Goal: Task Accomplishment & Management: Complete application form

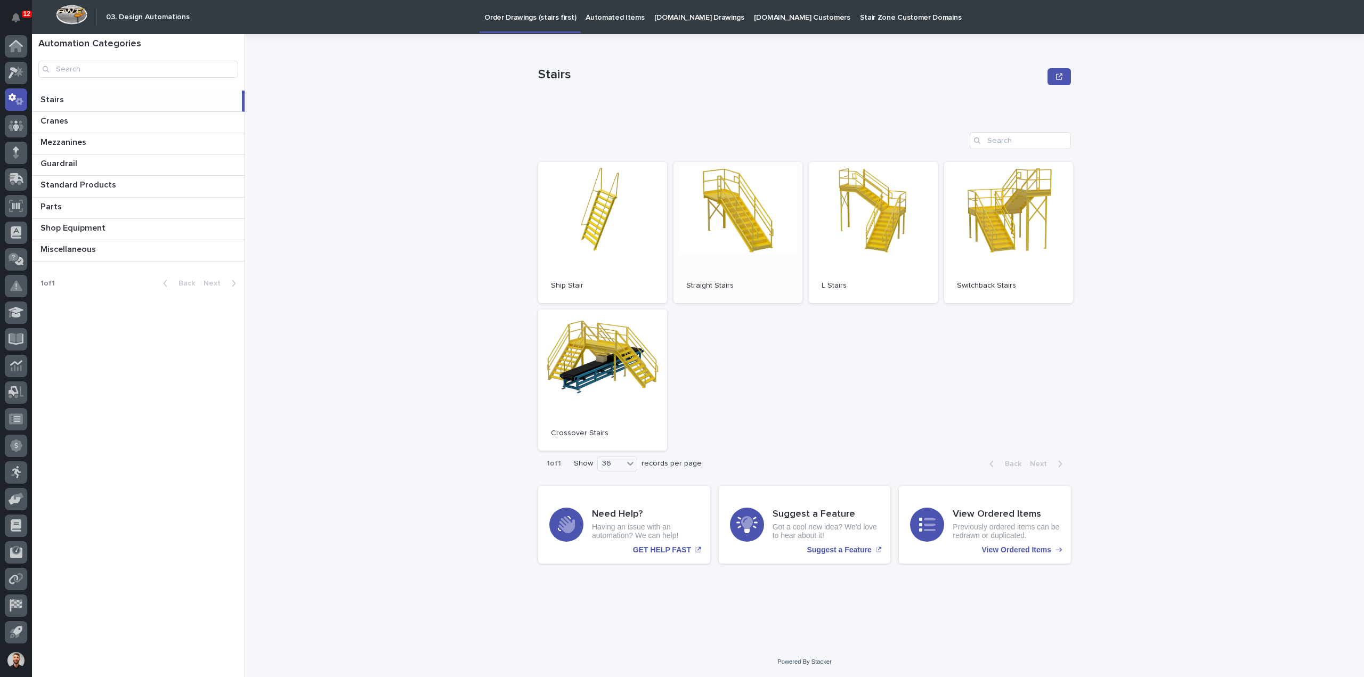
click at [778, 235] on link "Open" at bounding box center [738, 232] width 129 height 141
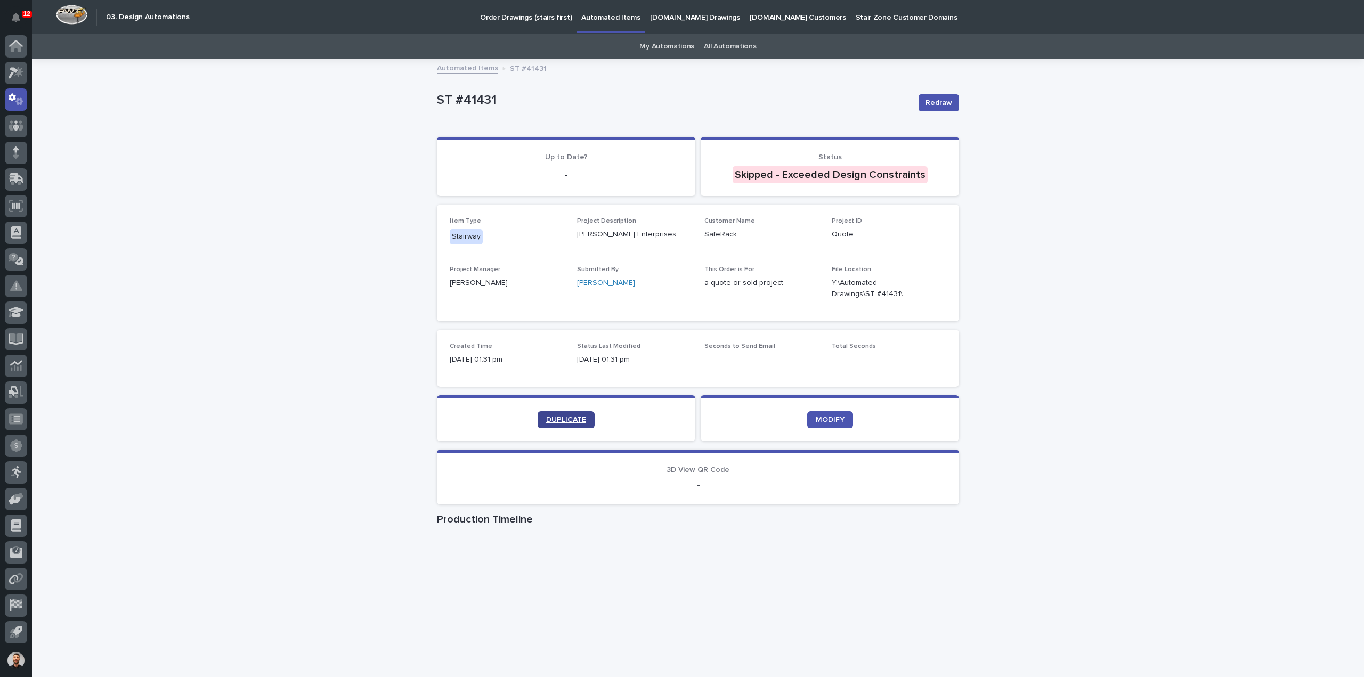
click at [567, 420] on span "DUPLICATE" at bounding box center [566, 419] width 40 height 7
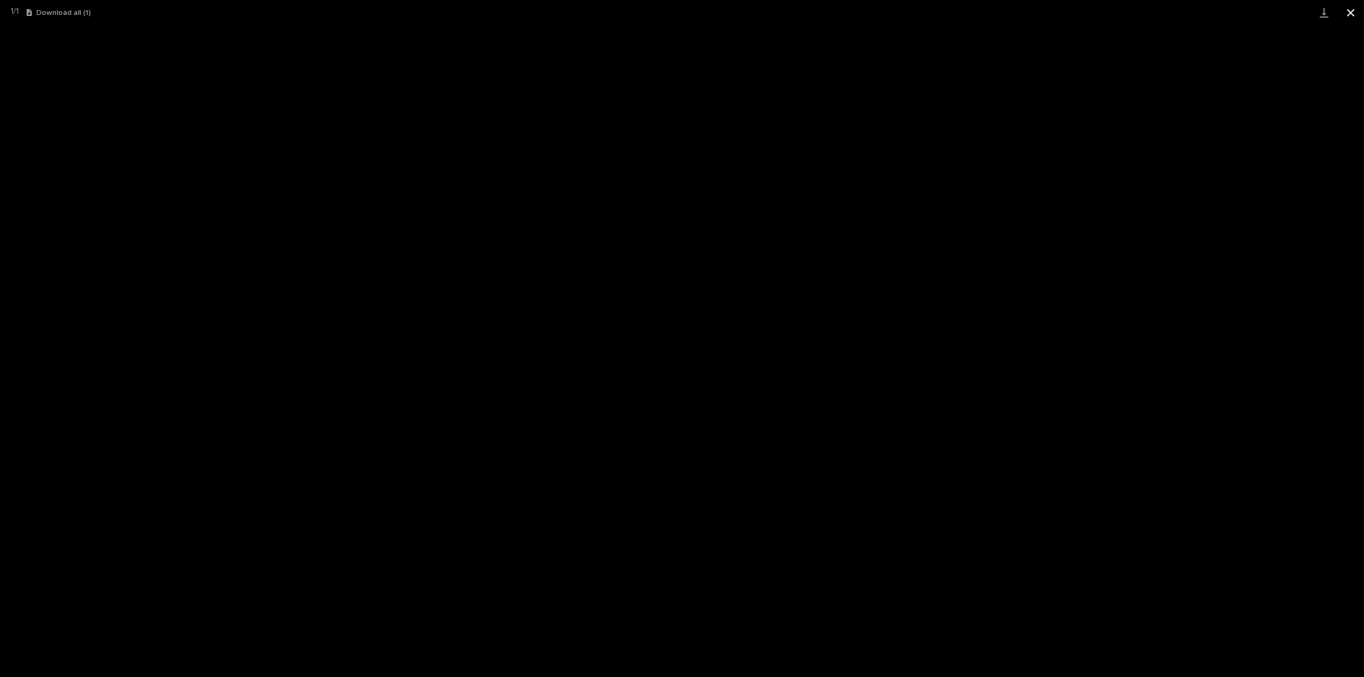
click at [1346, 17] on button "Close gallery" at bounding box center [1351, 12] width 27 height 25
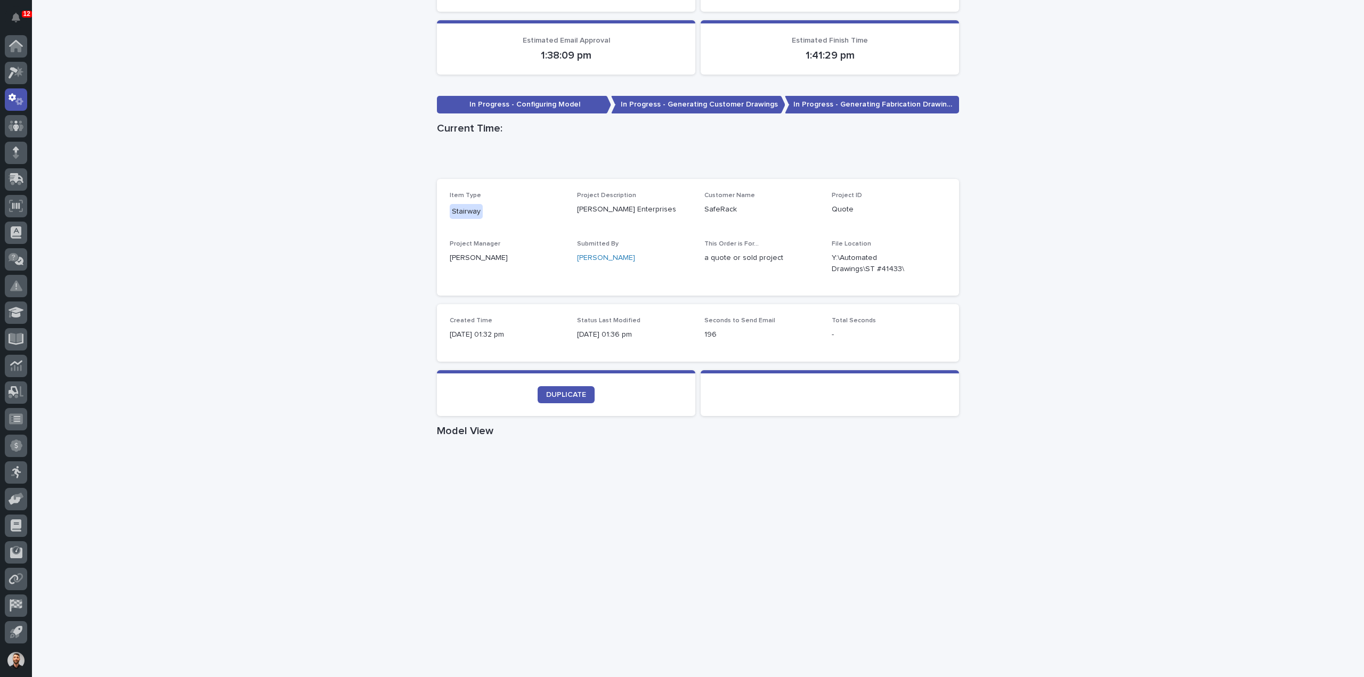
scroll to position [320, 0]
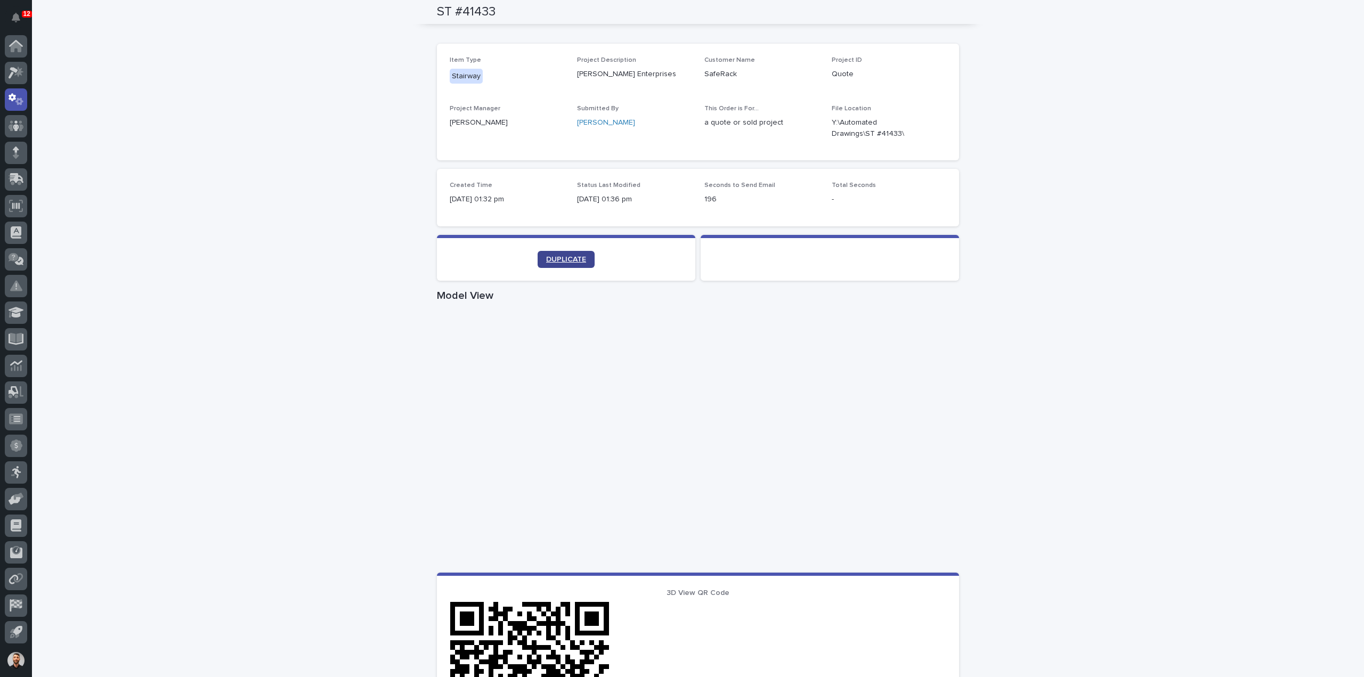
click at [562, 262] on span "DUPLICATE" at bounding box center [566, 259] width 40 height 7
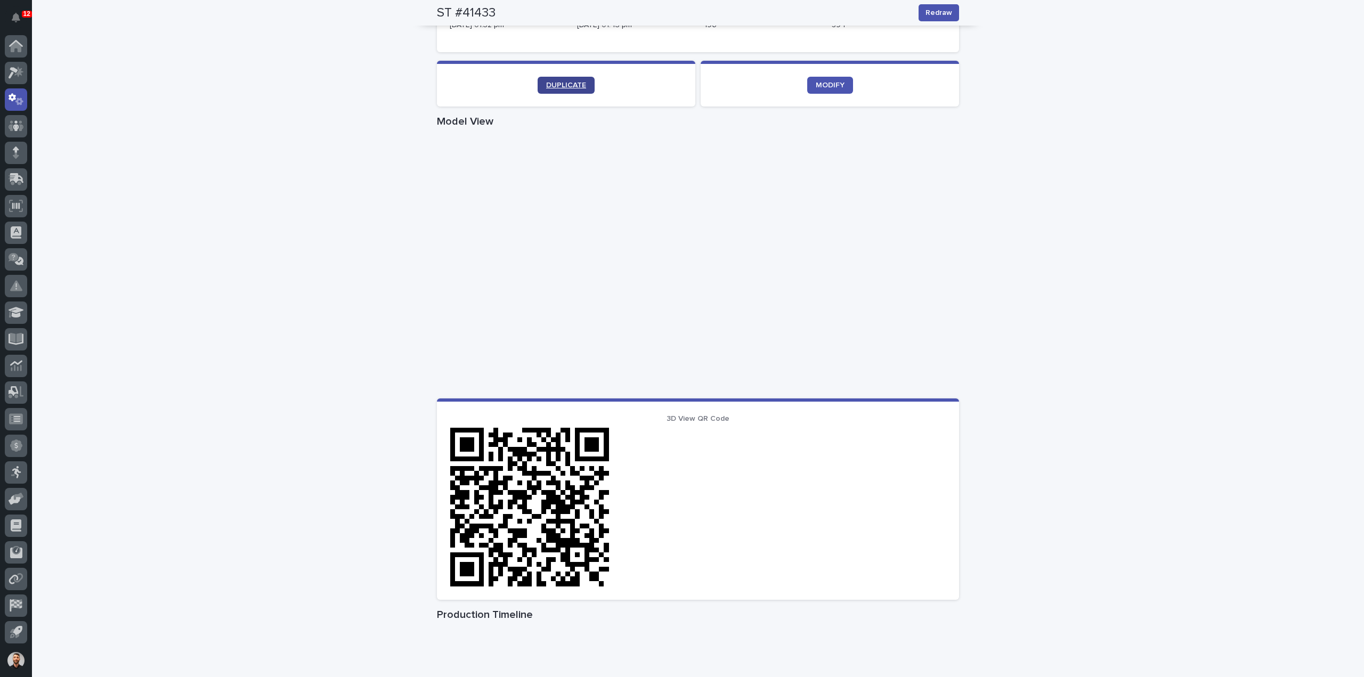
scroll to position [328, 0]
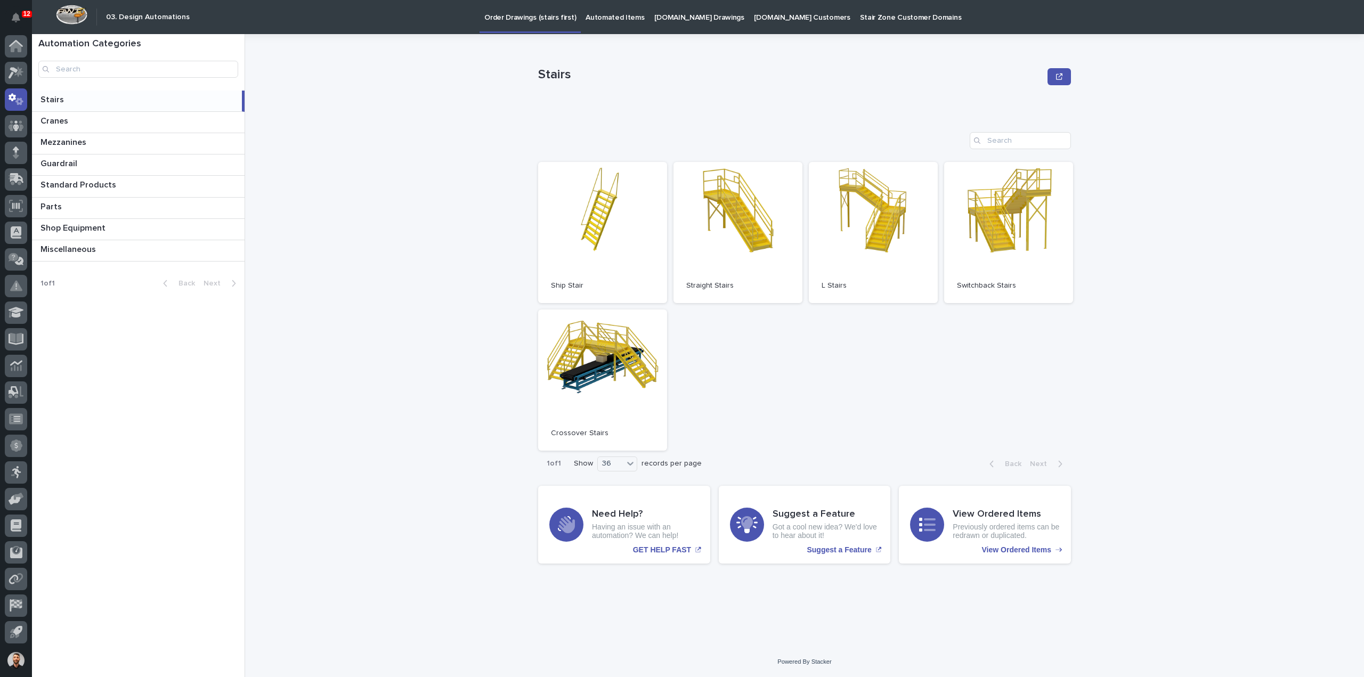
click at [620, 11] on p "Automated Items" at bounding box center [615, 11] width 59 height 22
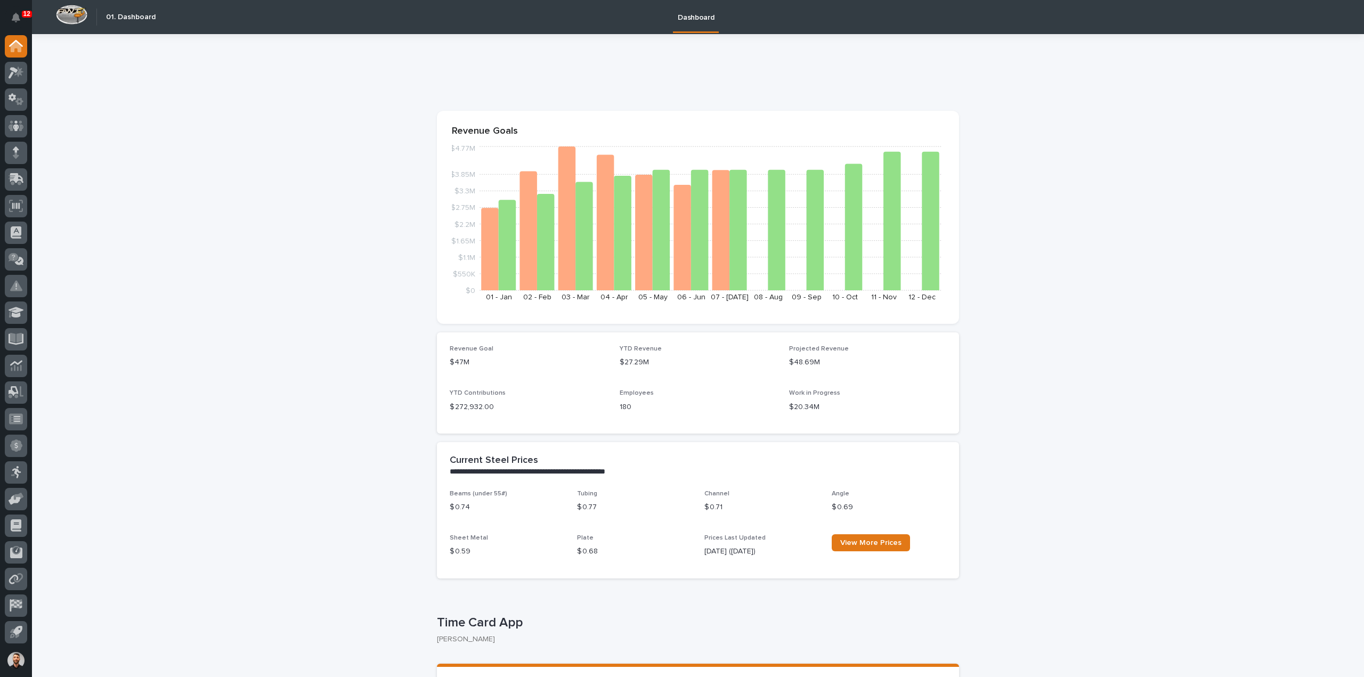
drag, startPoint x: 43, startPoint y: 105, endPoint x: 37, endPoint y: 103, distance: 5.6
click at [30, 100] on div at bounding box center [16, 341] width 32 height 613
click at [25, 79] on div at bounding box center [16, 73] width 22 height 22
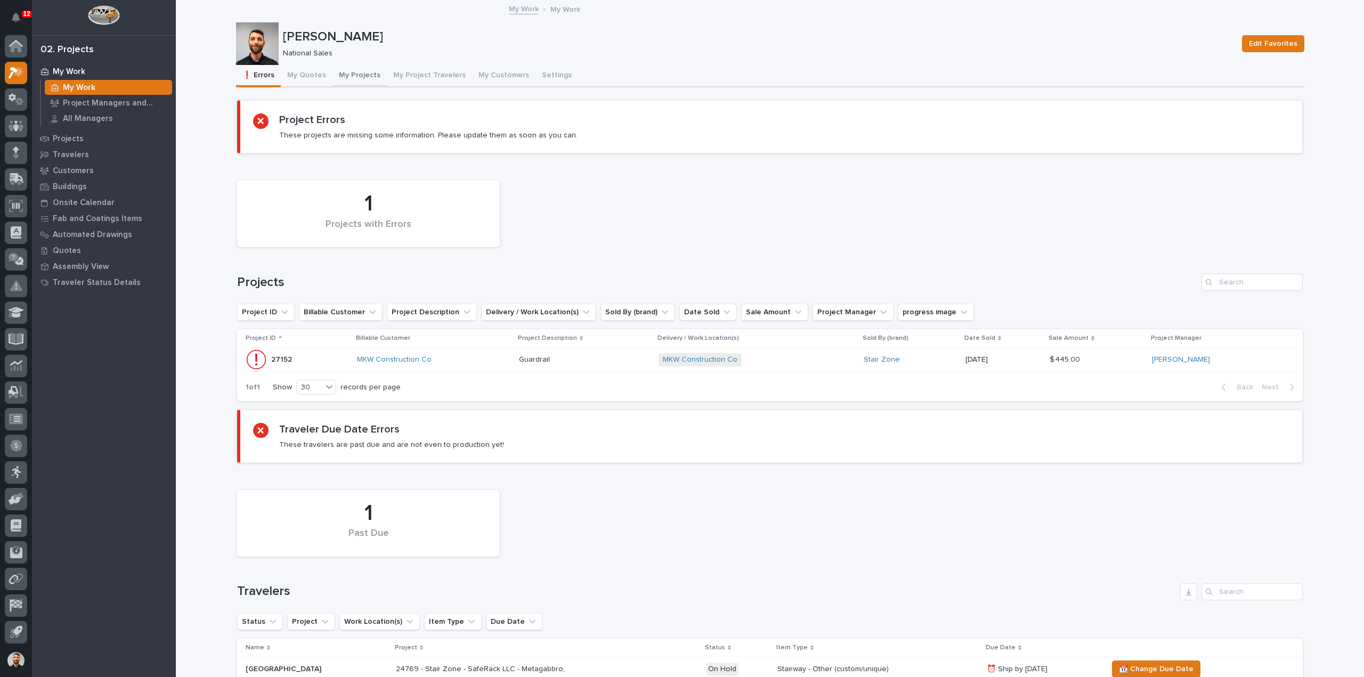
click at [371, 78] on button "My Projects" at bounding box center [360, 76] width 54 height 22
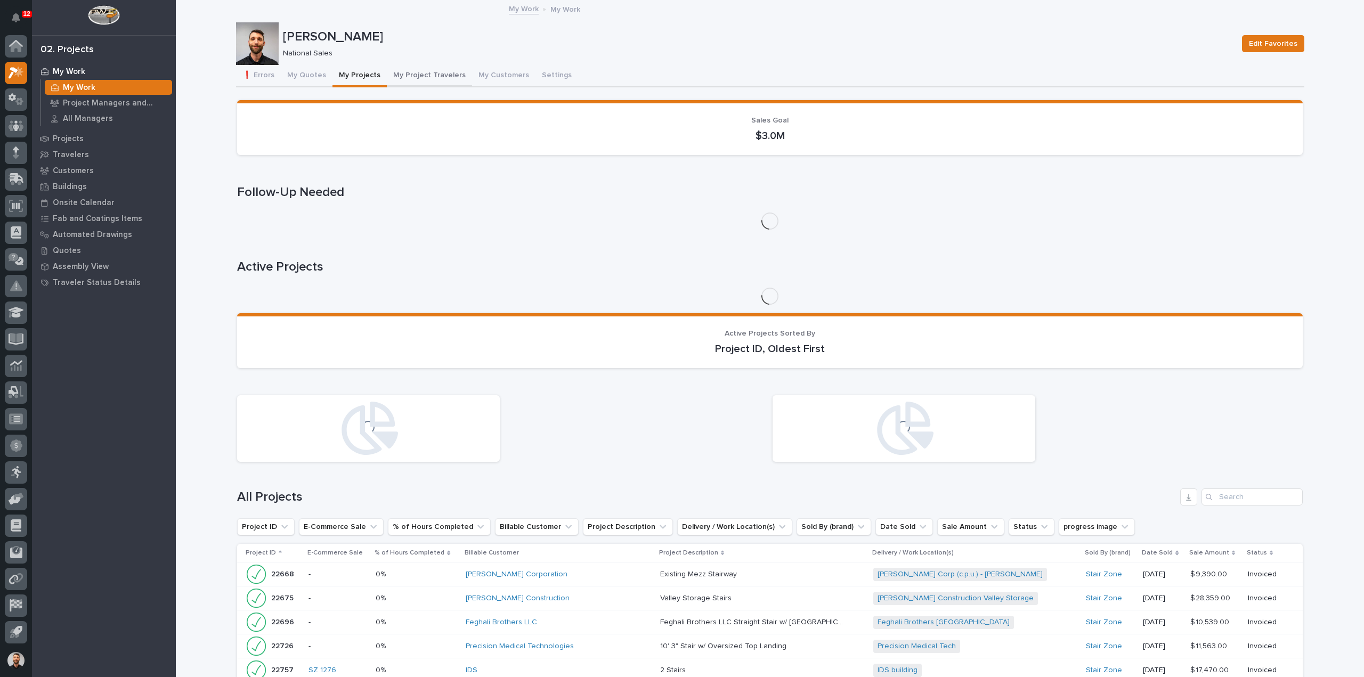
click at [441, 76] on button "My Project Travelers" at bounding box center [429, 76] width 85 height 22
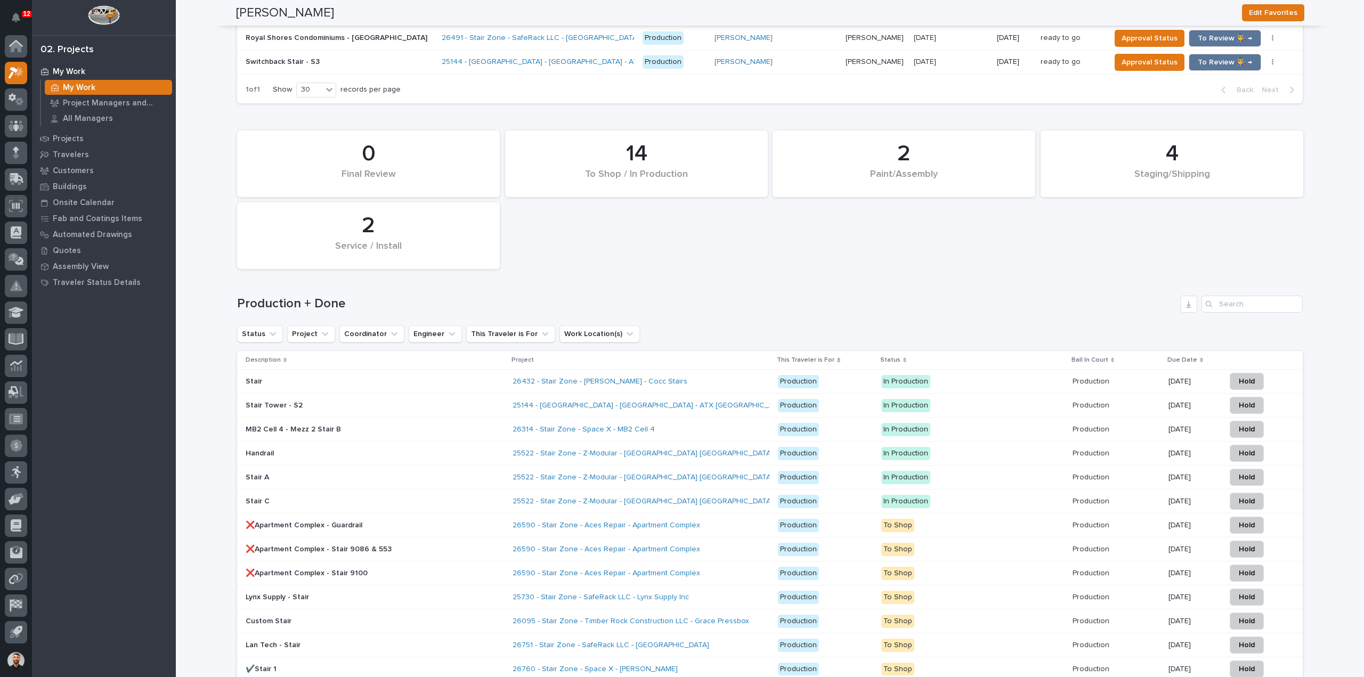
scroll to position [1013, 0]
drag, startPoint x: 707, startPoint y: 394, endPoint x: 724, endPoint y: 323, distance: 72.3
click at [724, 325] on div "Status Project Coordinator Engineer This Traveler is For Work Location(s)" at bounding box center [770, 333] width 1066 height 17
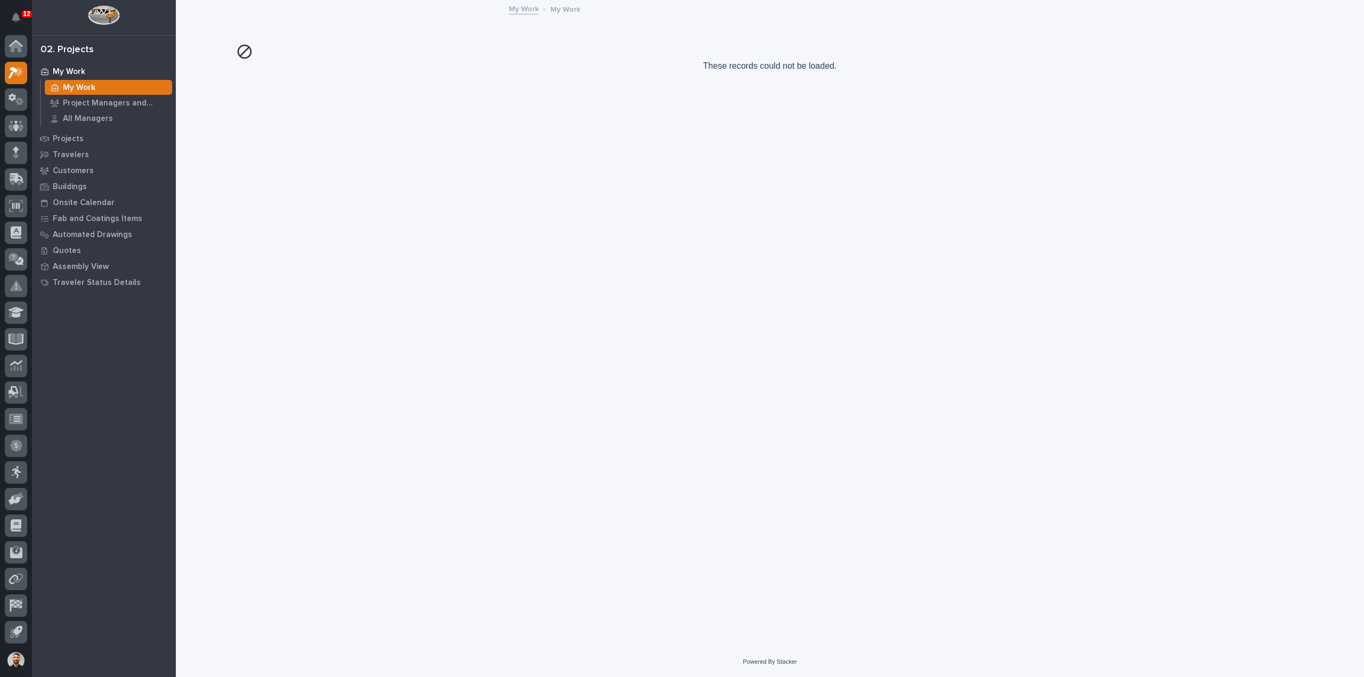
scroll to position [0, 0]
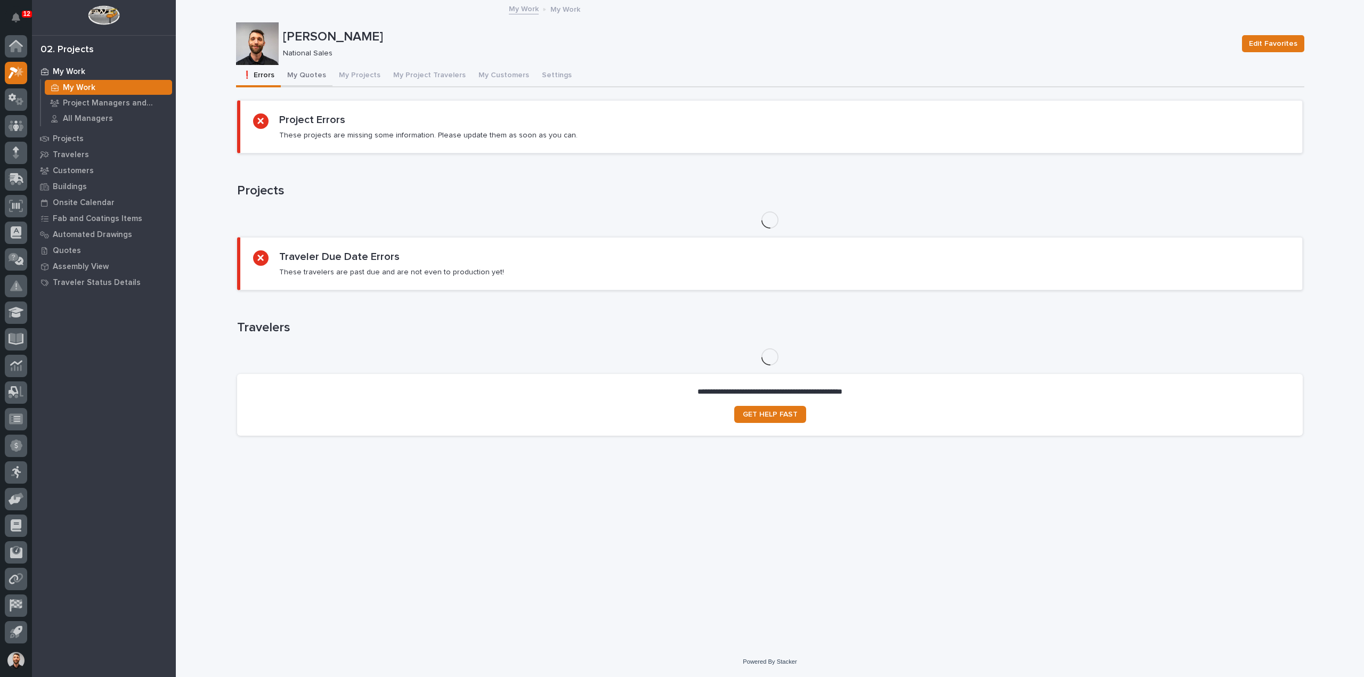
click at [320, 73] on button "My Quotes" at bounding box center [307, 76] width 52 height 22
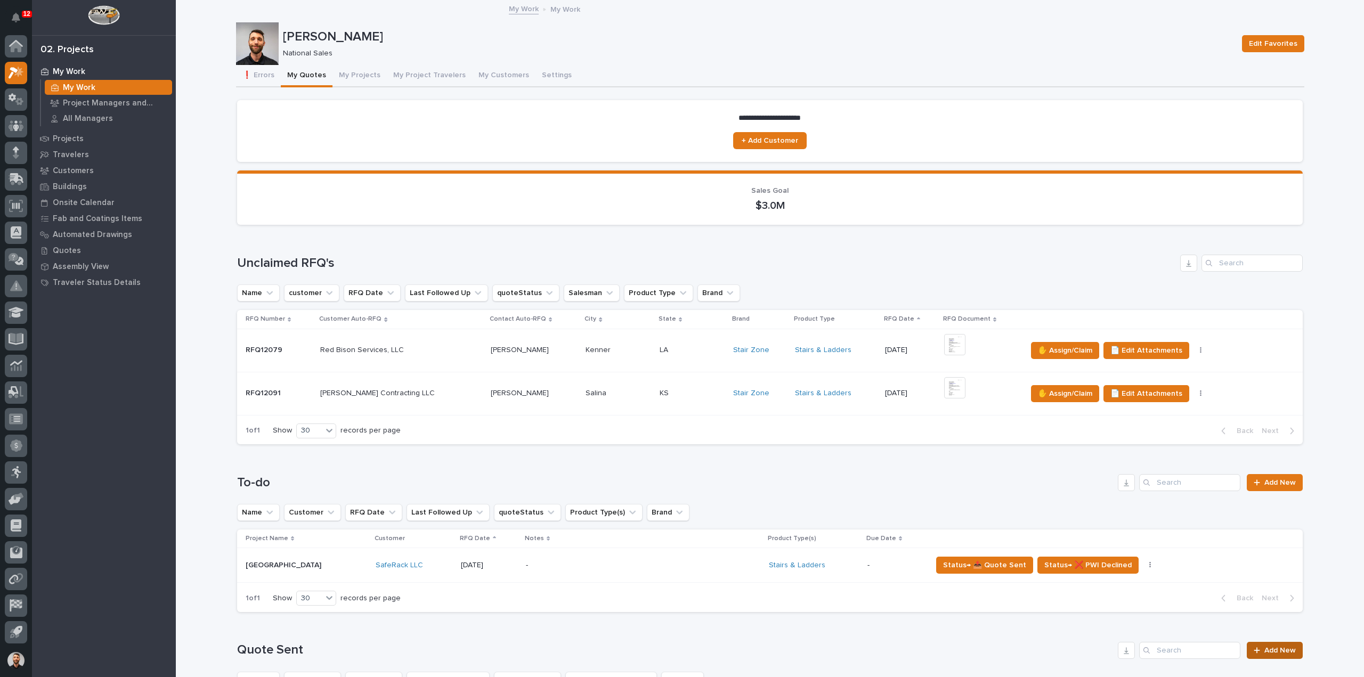
click at [1272, 647] on span "Add New" at bounding box center [1280, 650] width 31 height 7
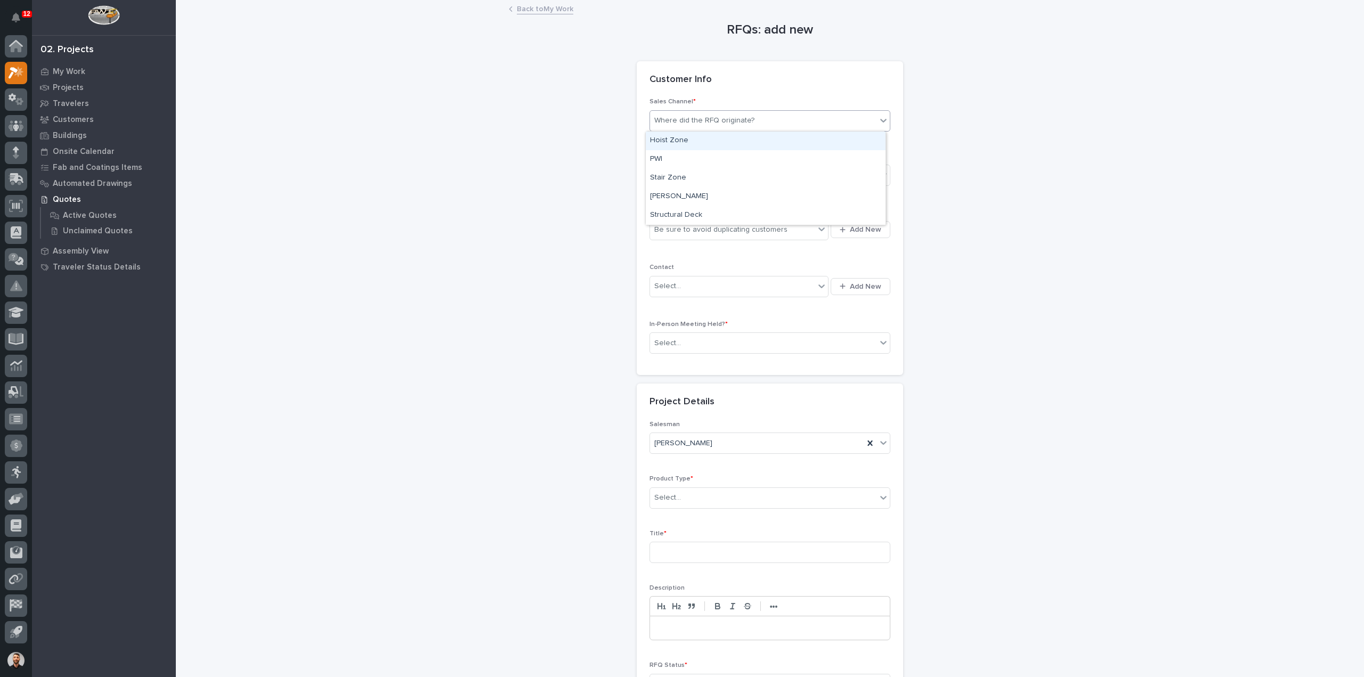
click at [709, 112] on div "Where did the RFQ originate?" at bounding box center [763, 121] width 227 height 18
click at [673, 174] on div "Stair Zone" at bounding box center [766, 178] width 240 height 19
click at [677, 236] on div "Be sure to avoid duplicating customers" at bounding box center [732, 230] width 165 height 18
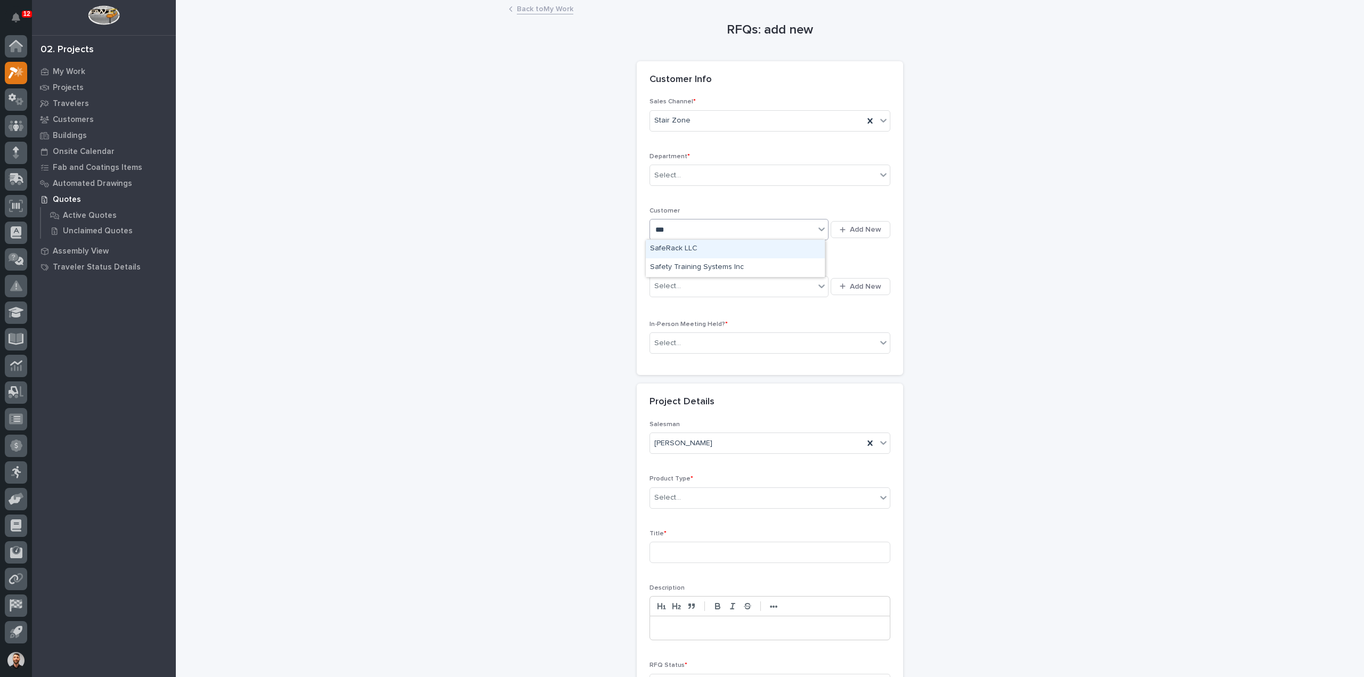
type input "****"
click at [678, 252] on div "SafeRack LLC" at bounding box center [735, 249] width 179 height 19
click at [678, 287] on div "Select..." at bounding box center [732, 287] width 165 height 18
type input "******"
click at [688, 304] on div "[PERSON_NAME] - [PERSON_NAME]" at bounding box center [735, 305] width 179 height 19
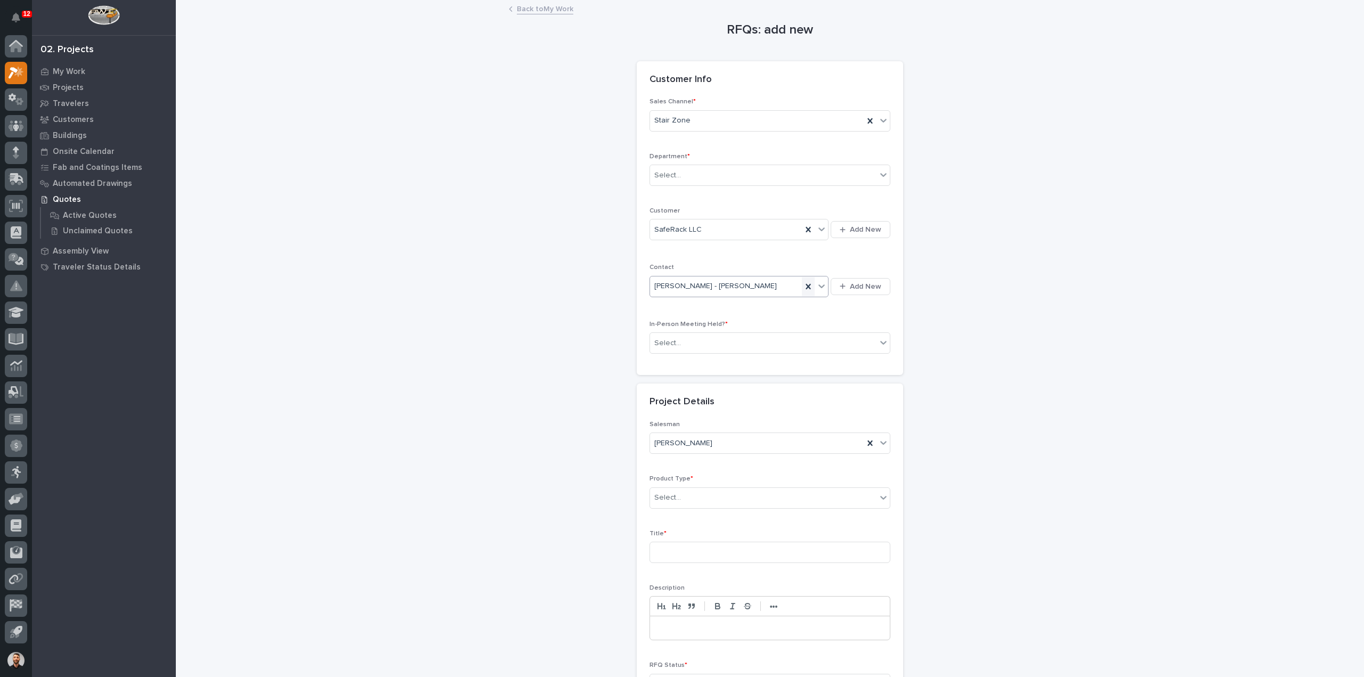
click at [806, 284] on icon at bounding box center [808, 286] width 5 height 5
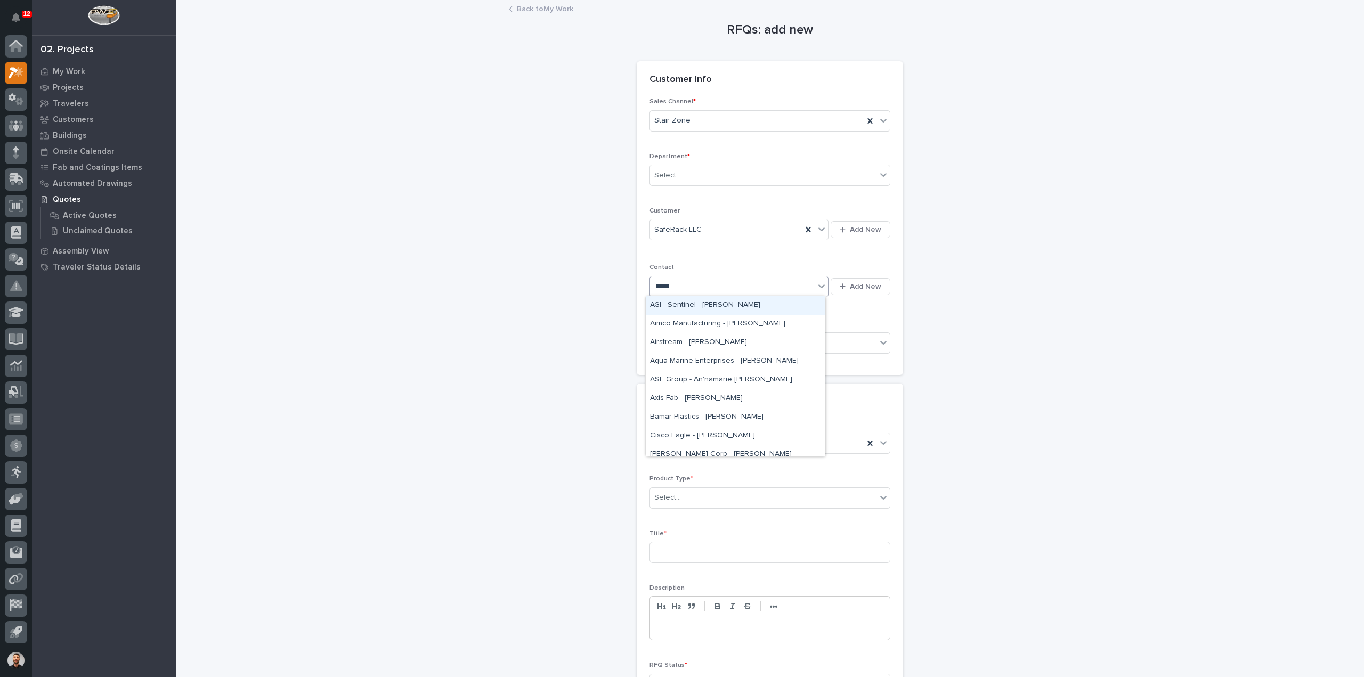
type input "******"
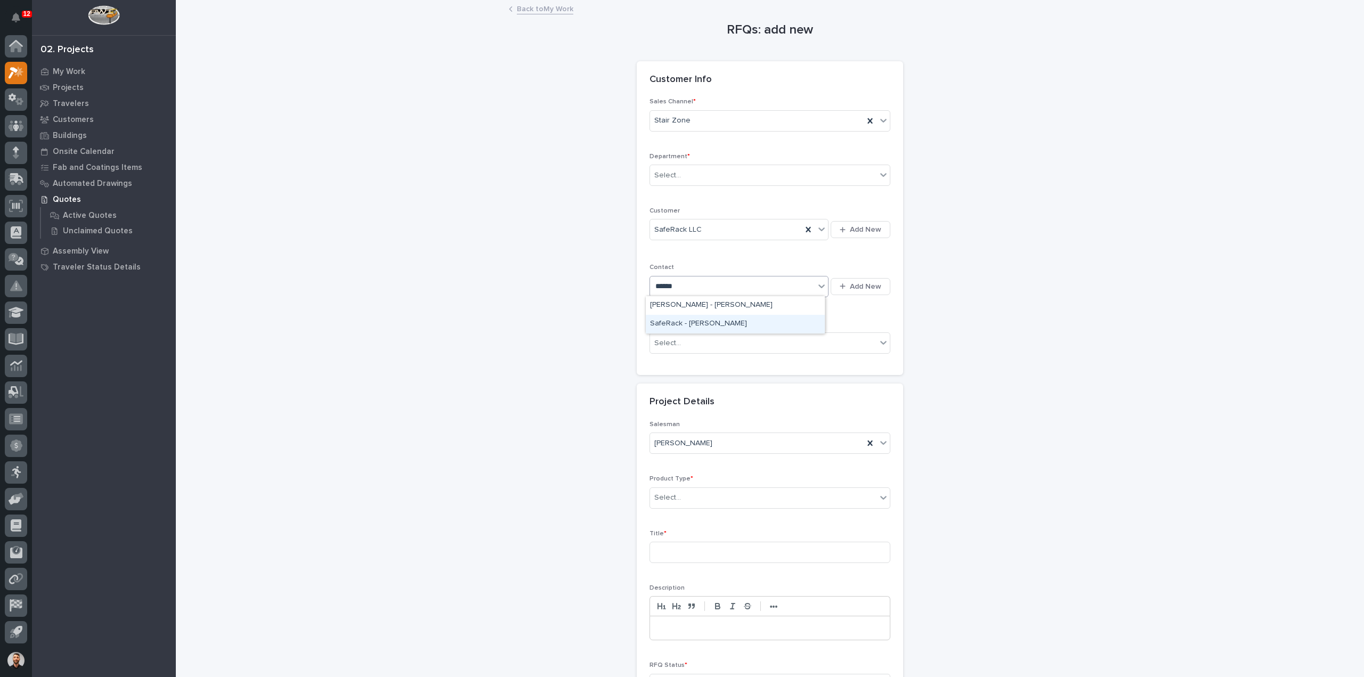
click at [692, 326] on div "SafeRack - [PERSON_NAME]" at bounding box center [735, 324] width 179 height 19
click at [689, 342] on div "Select..." at bounding box center [763, 344] width 227 height 18
click at [682, 376] on div "No" at bounding box center [766, 380] width 240 height 19
click at [690, 482] on div "Product Type * Select..." at bounding box center [770, 496] width 241 height 42
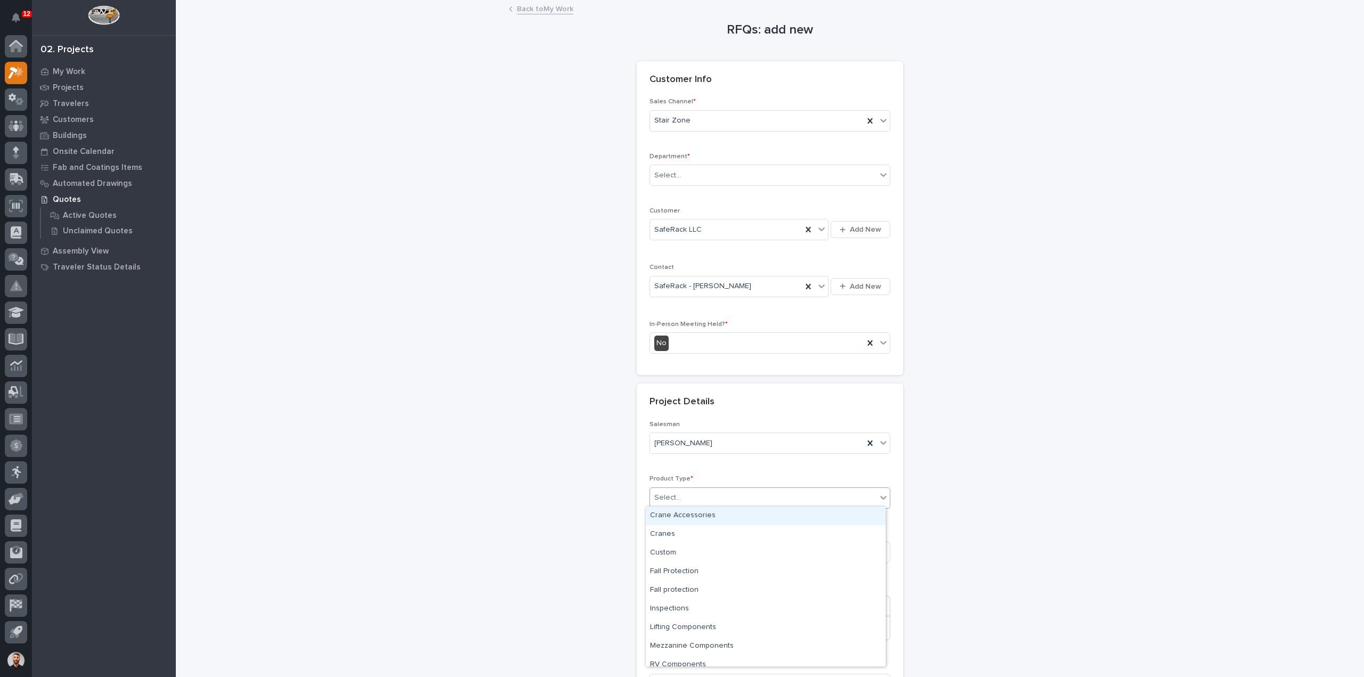
click at [690, 490] on div "Select..." at bounding box center [763, 498] width 227 height 18
type input "***"
click at [693, 521] on div "Stairs & Ladders" at bounding box center [766, 516] width 240 height 19
click at [692, 545] on input at bounding box center [770, 552] width 241 height 21
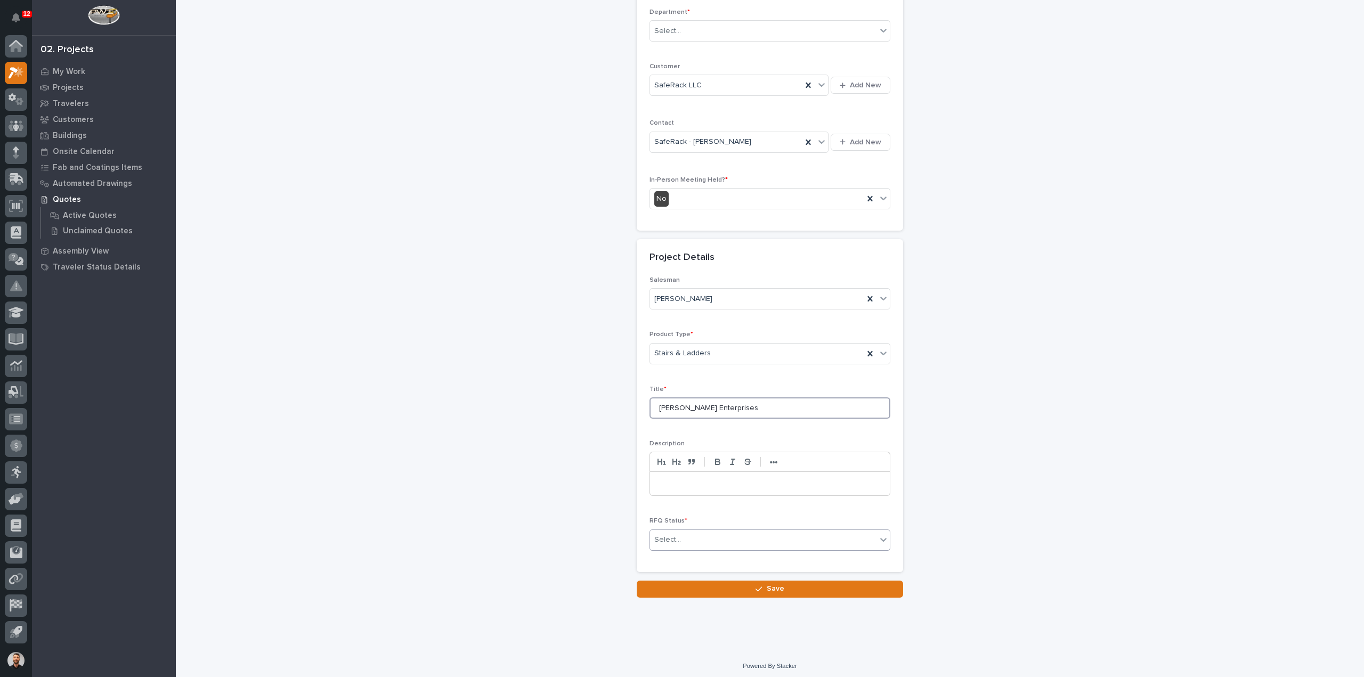
type input "[PERSON_NAME] Enterprises"
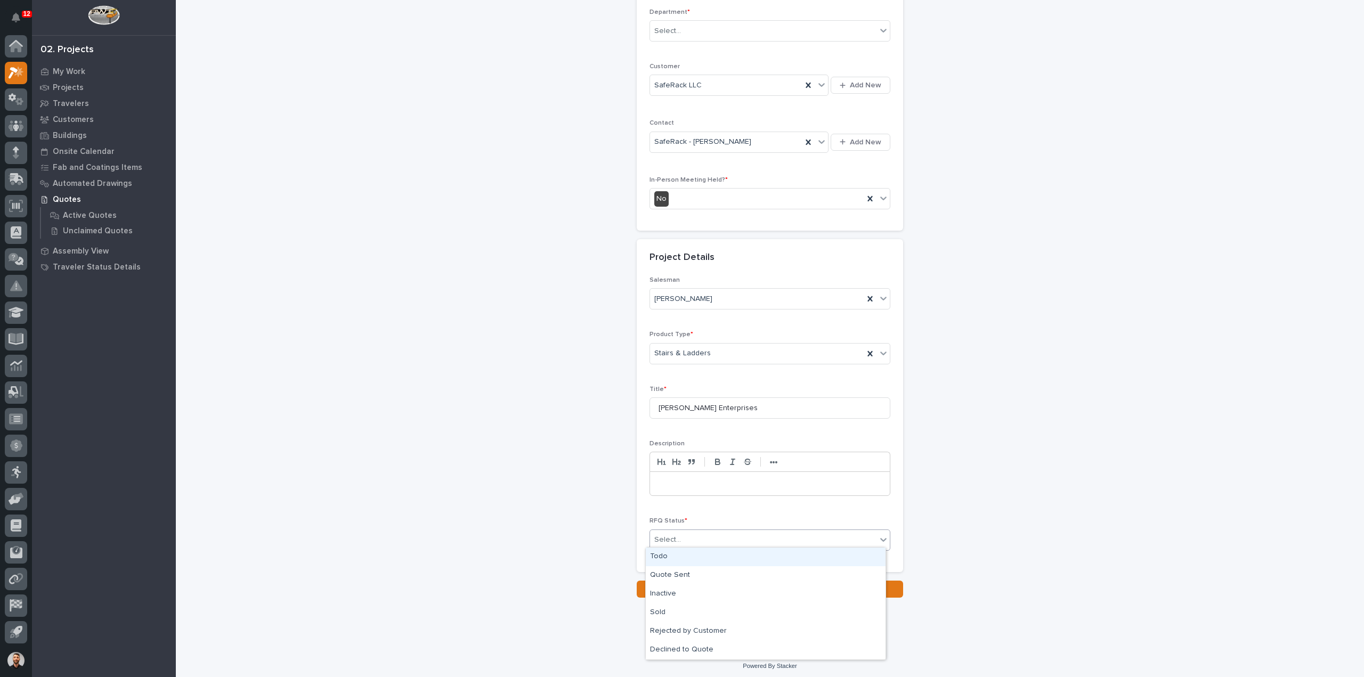
click at [681, 531] on div "Select..." at bounding box center [763, 540] width 227 height 18
click at [678, 577] on div "Quote Sent" at bounding box center [766, 576] width 240 height 19
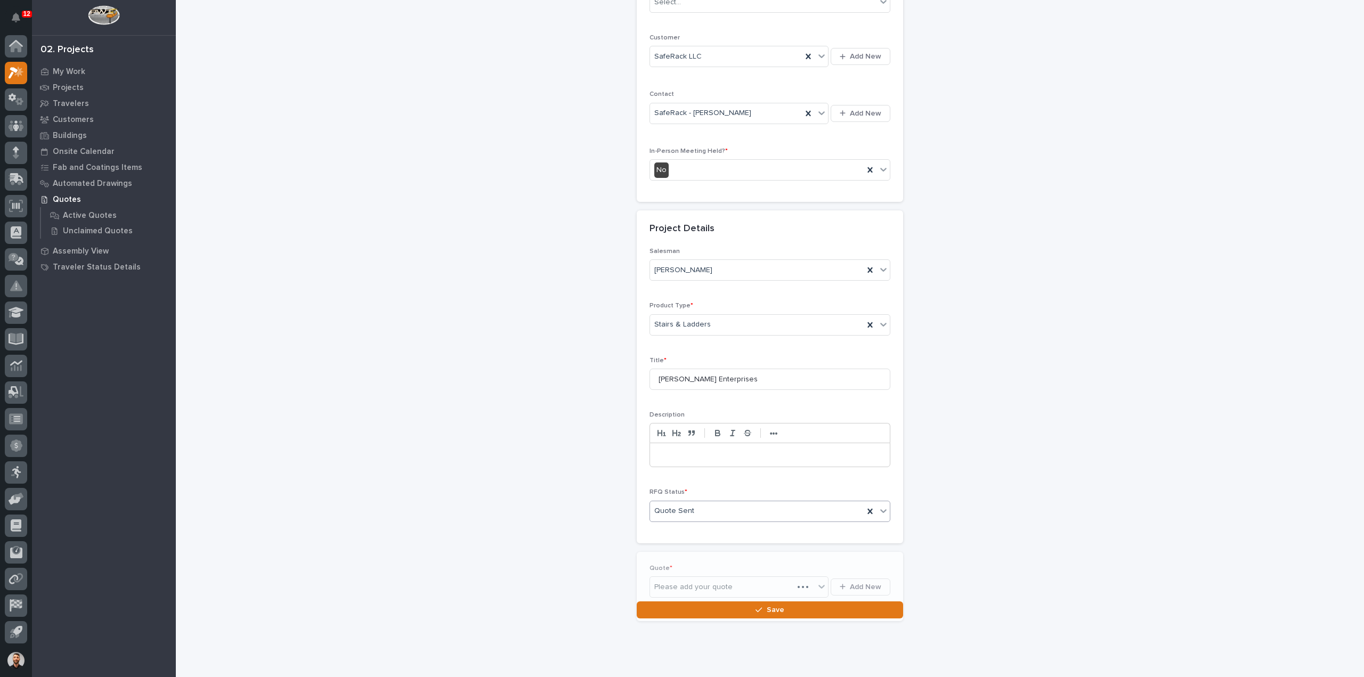
scroll to position [183, 0]
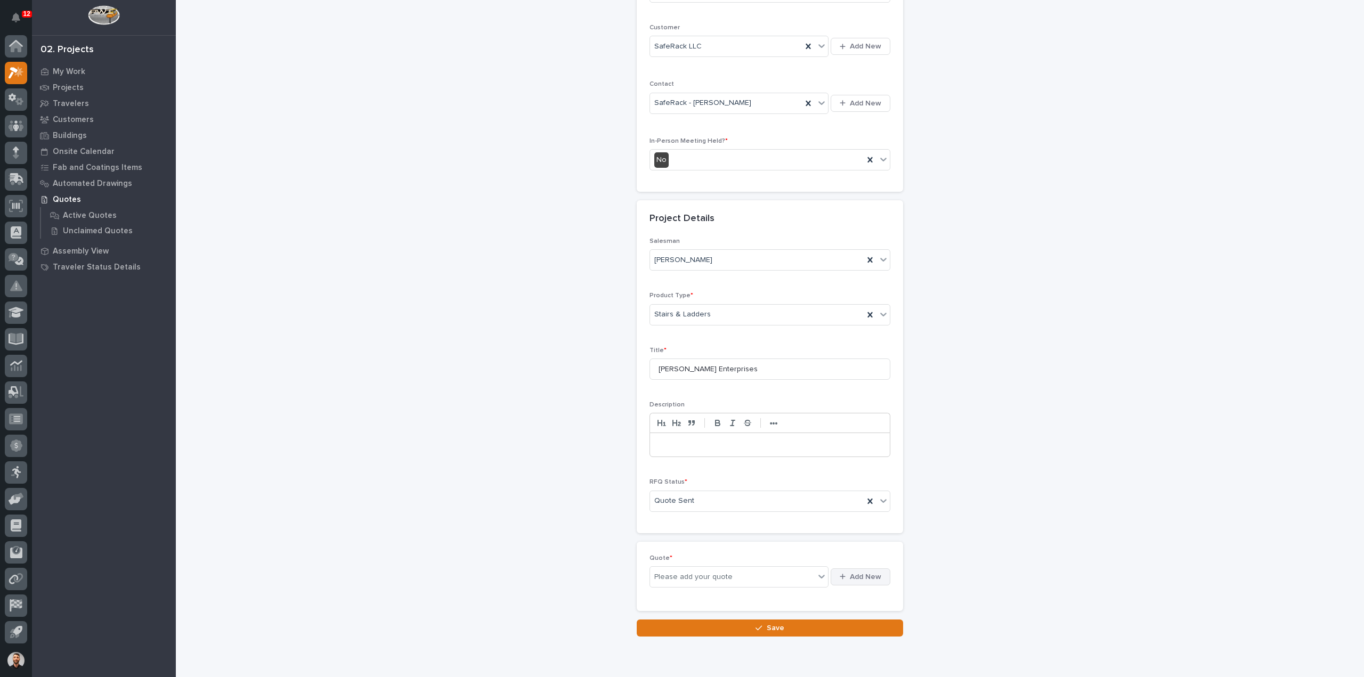
click at [873, 574] on span "Add New" at bounding box center [865, 577] width 31 height 10
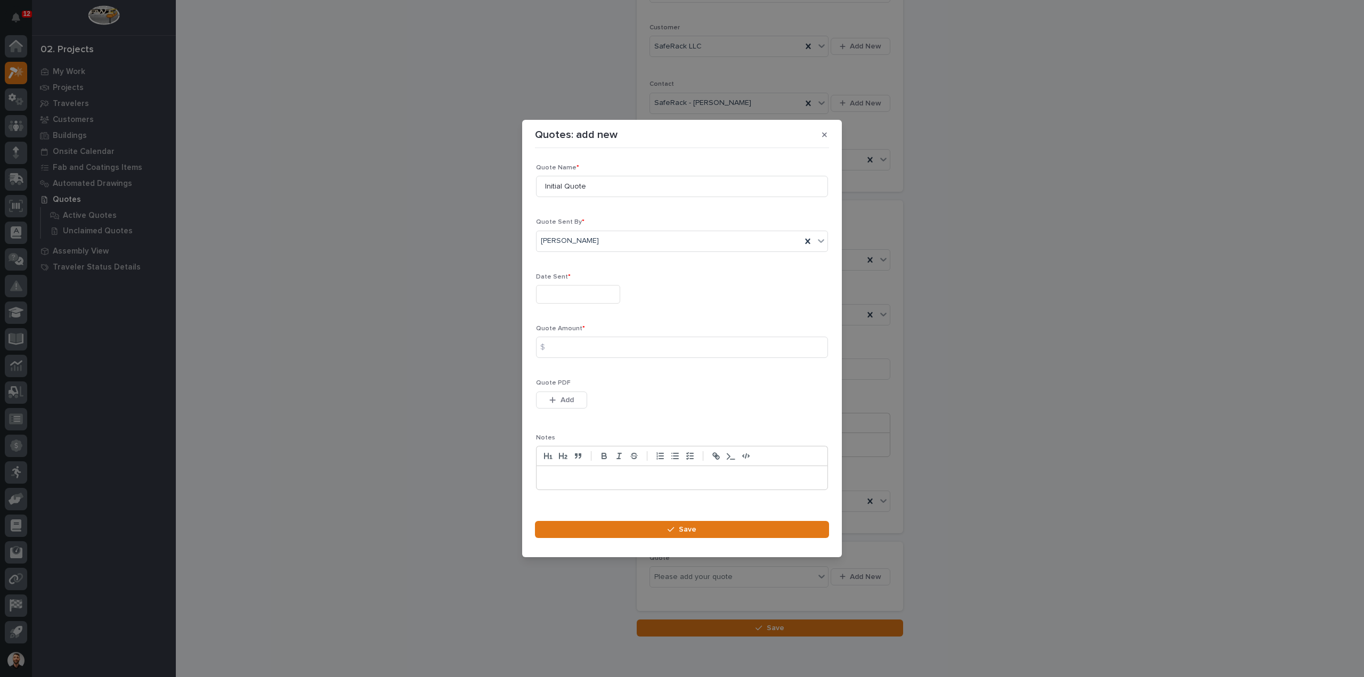
click at [589, 300] on input "text" at bounding box center [578, 294] width 84 height 19
click at [609, 172] on div "5" at bounding box center [609, 173] width 14 height 14
type input "**********"
click at [563, 351] on input at bounding box center [682, 347] width 292 height 21
type input "14270"
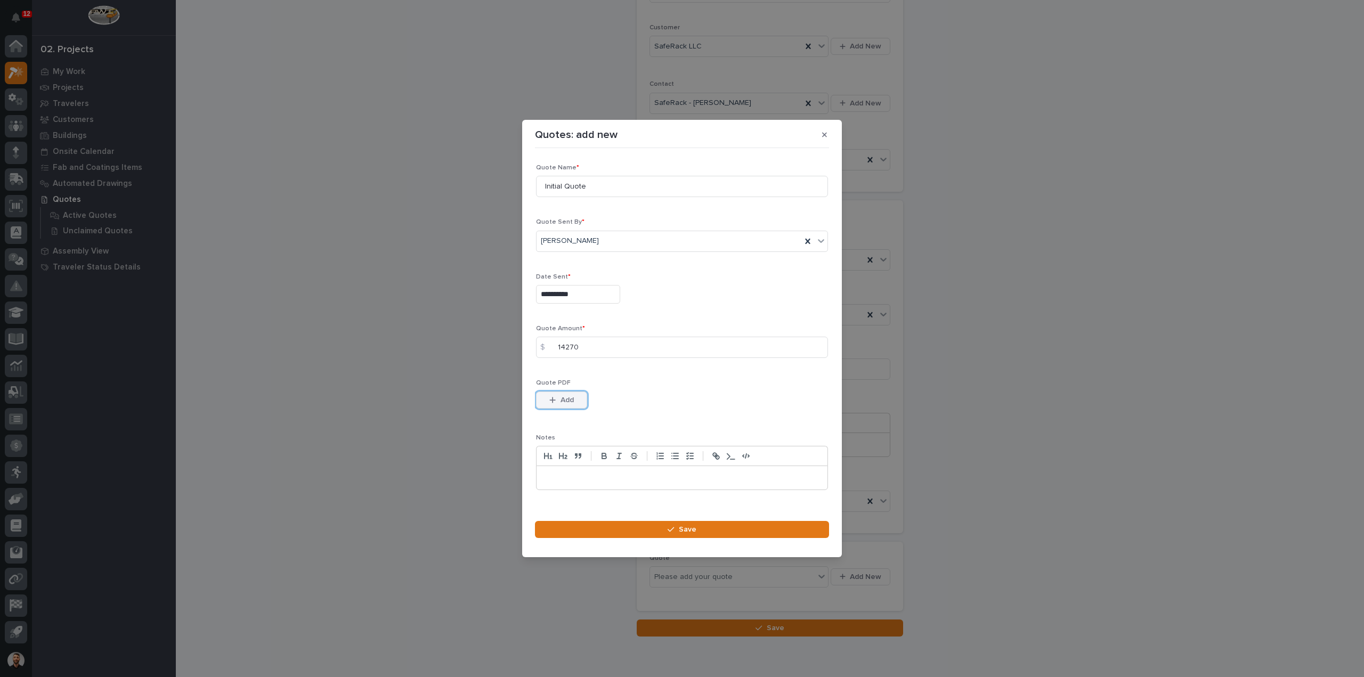
click at [572, 400] on span "Add" at bounding box center [567, 400] width 13 height 10
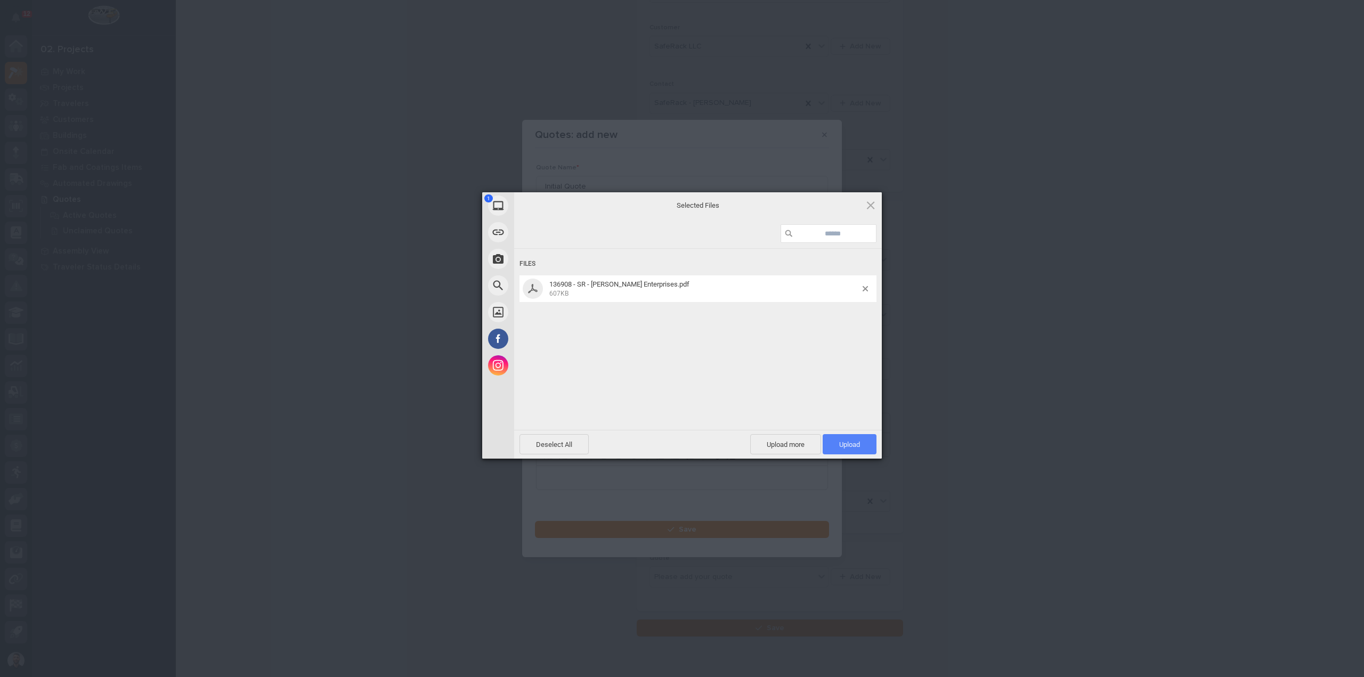
click at [844, 441] on span "Upload 1" at bounding box center [850, 444] width 54 height 20
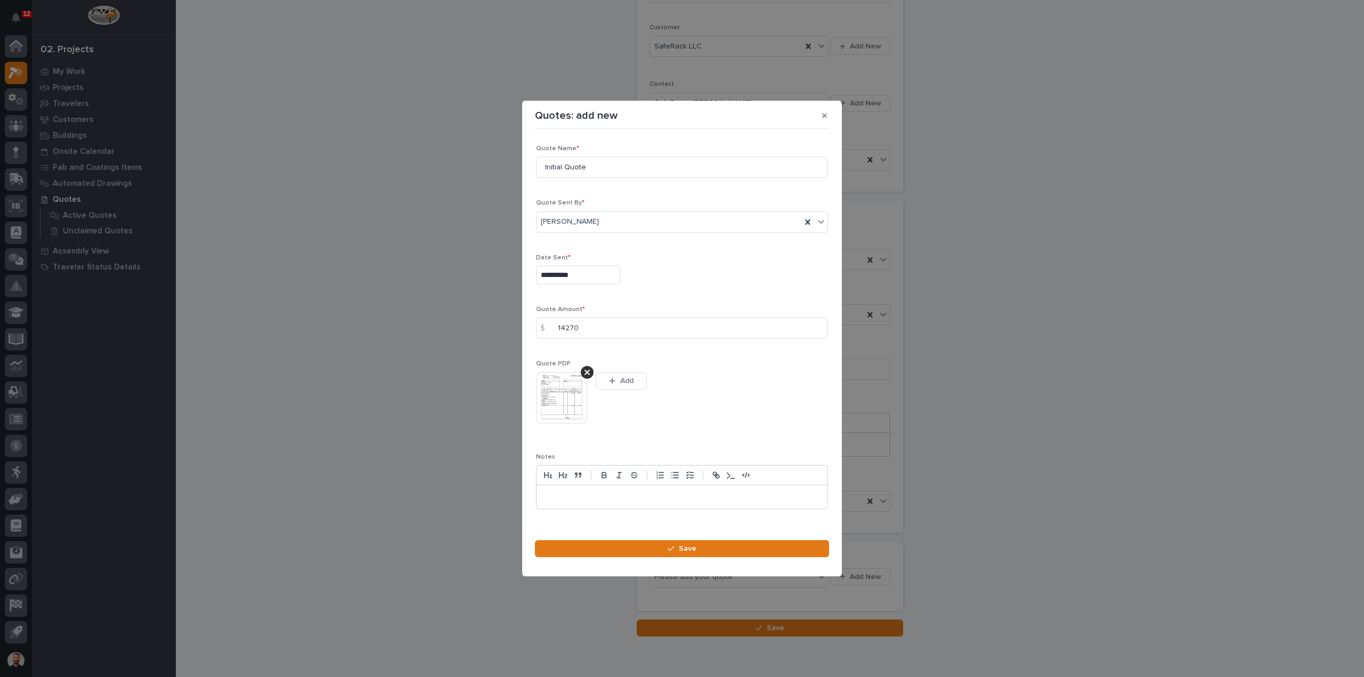
click at [729, 539] on section "**********" at bounding box center [682, 339] width 320 height 476
click at [727, 546] on button "Save" at bounding box center [682, 548] width 294 height 17
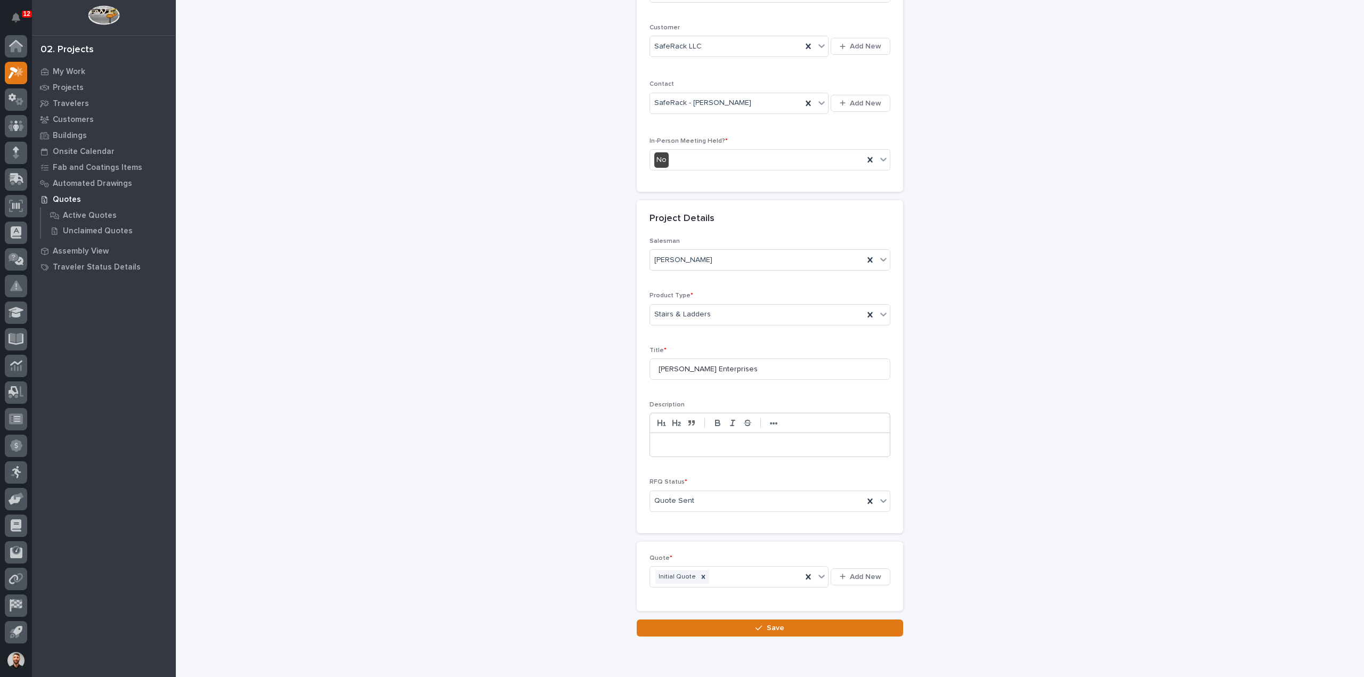
click at [767, 625] on span "Save" at bounding box center [776, 629] width 18 height 10
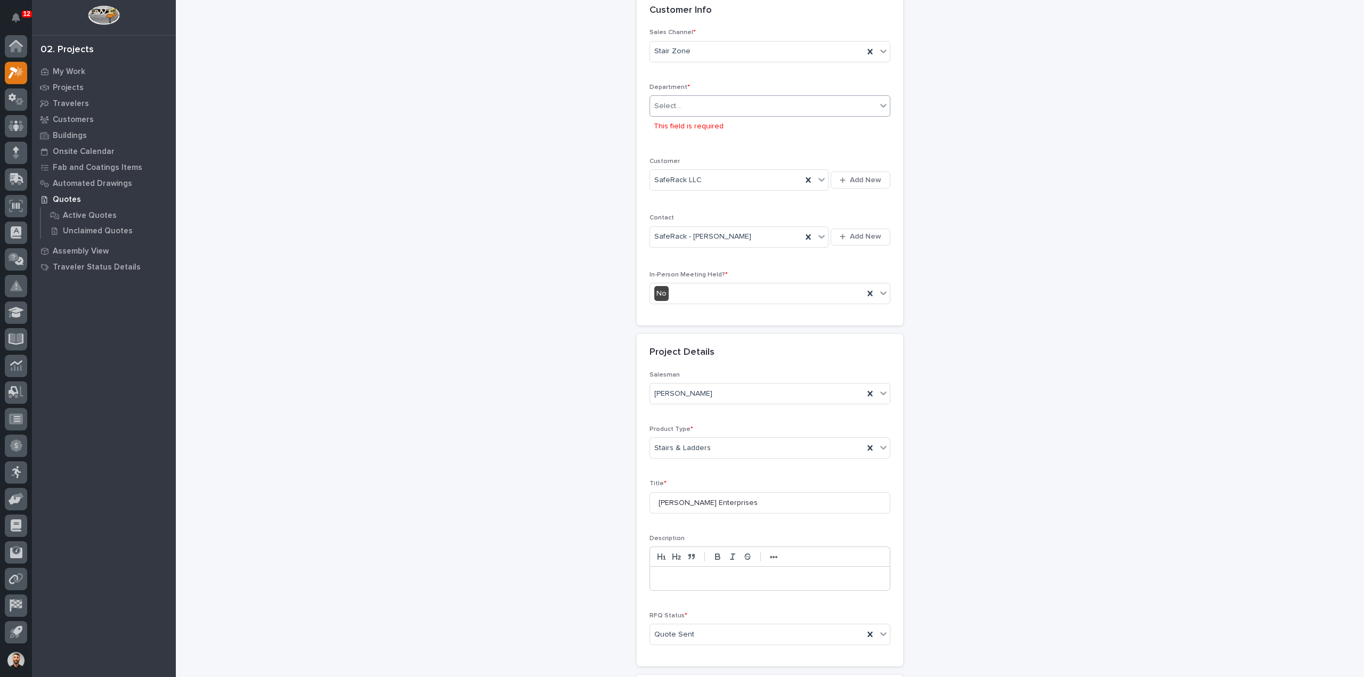
scroll to position [0, 0]
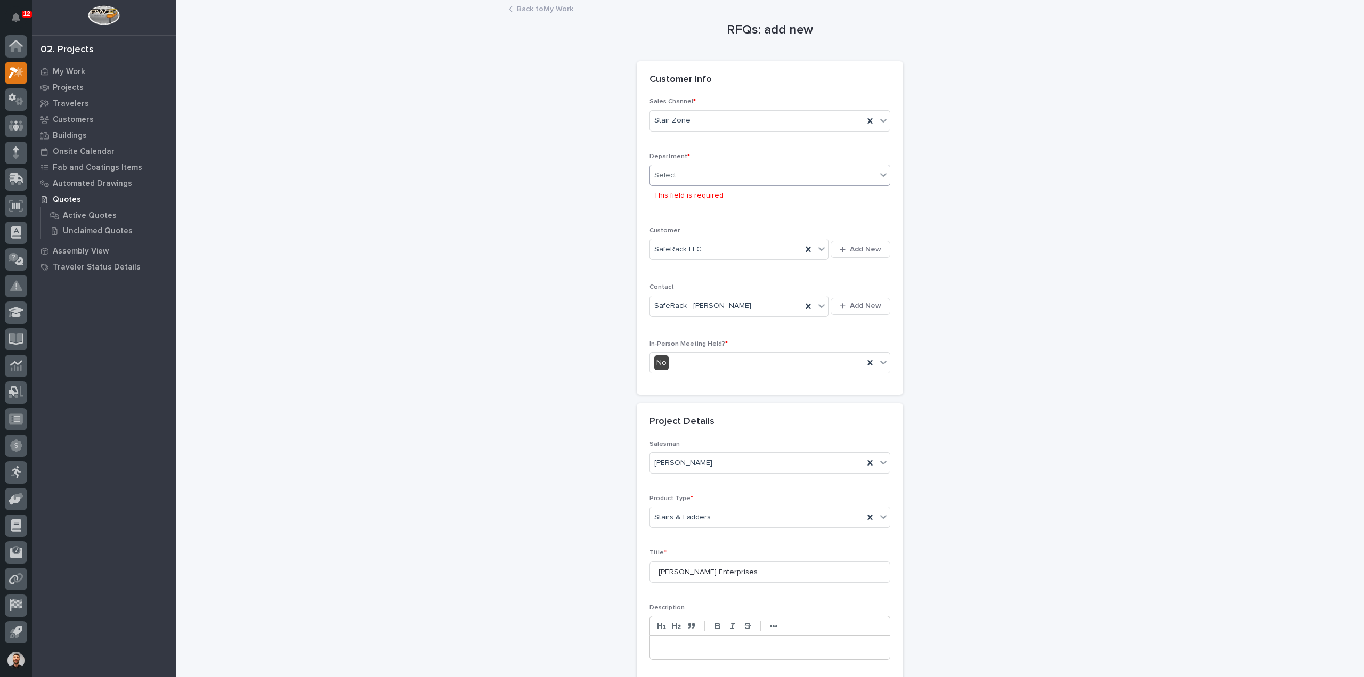
click at [707, 173] on div "Select..." at bounding box center [763, 176] width 227 height 18
click at [692, 198] on span "National Sales" at bounding box center [677, 194] width 54 height 12
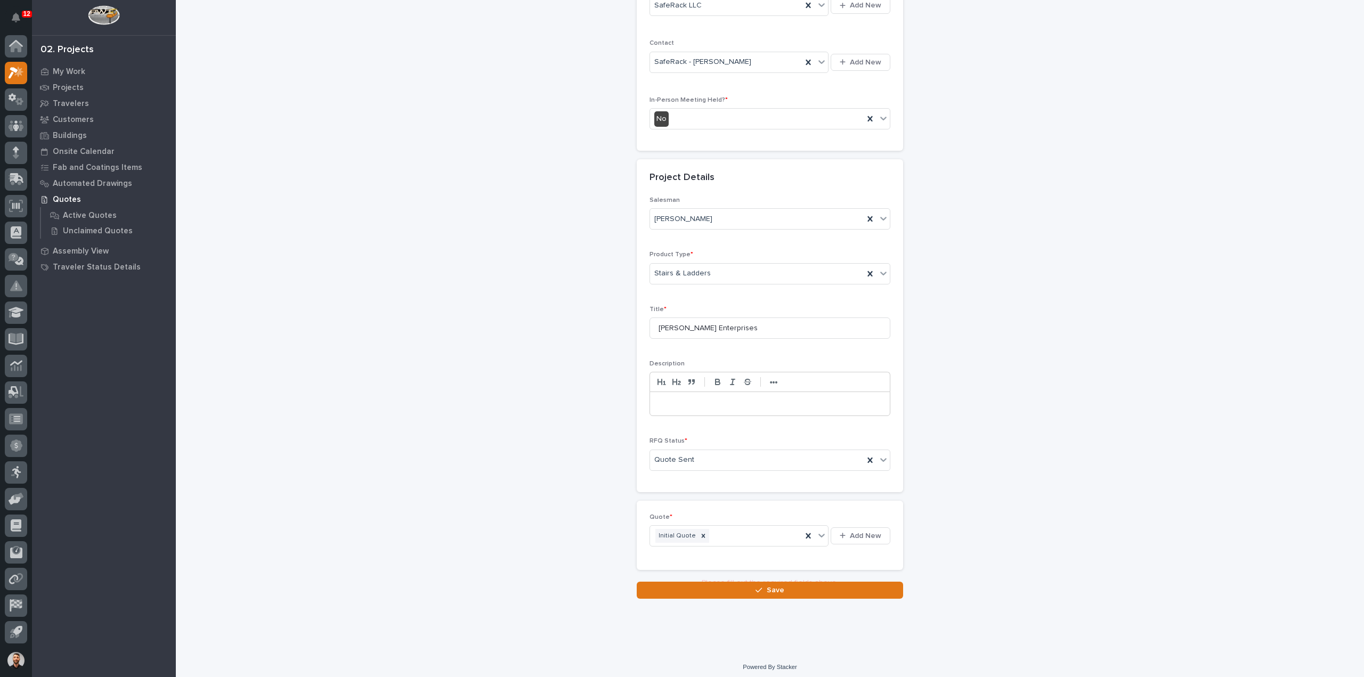
scroll to position [222, 0]
click at [782, 589] on button "Save" at bounding box center [770, 589] width 266 height 17
